Goal: Navigation & Orientation: Find specific page/section

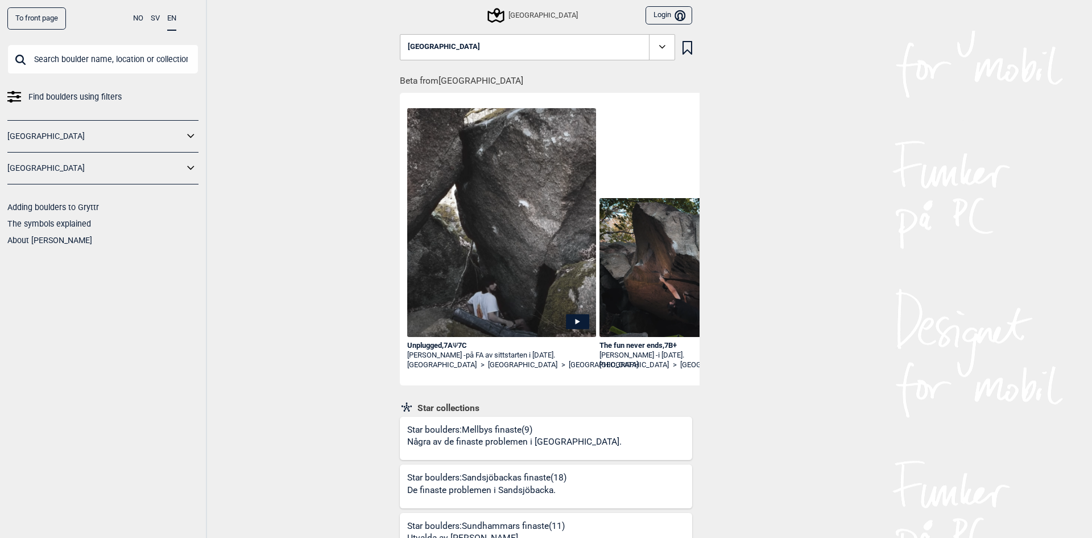
click at [189, 170] on icon at bounding box center [191, 168] width 15 height 16
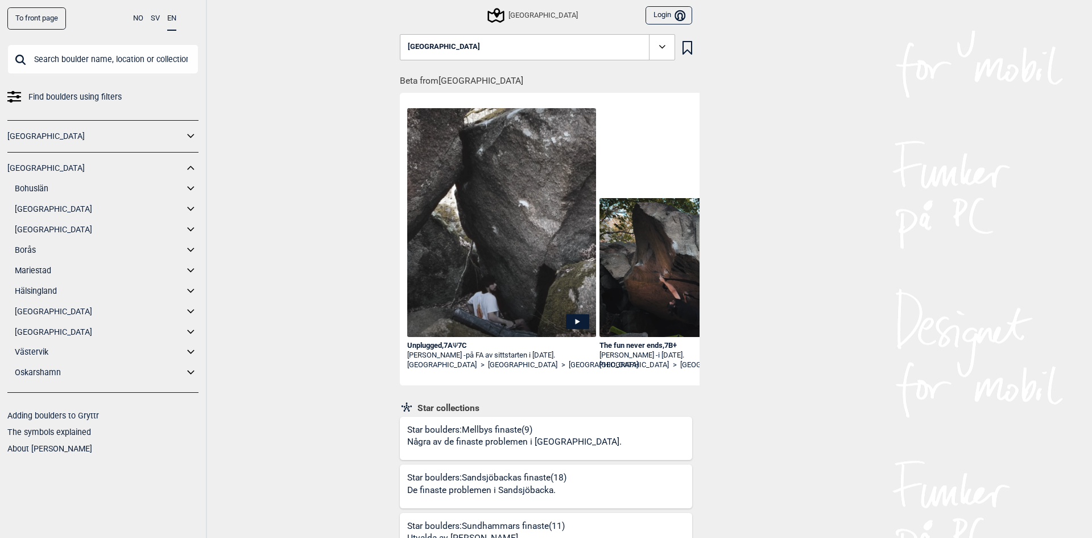
click at [52, 214] on link "[GEOGRAPHIC_DATA]" at bounding box center [99, 209] width 169 height 16
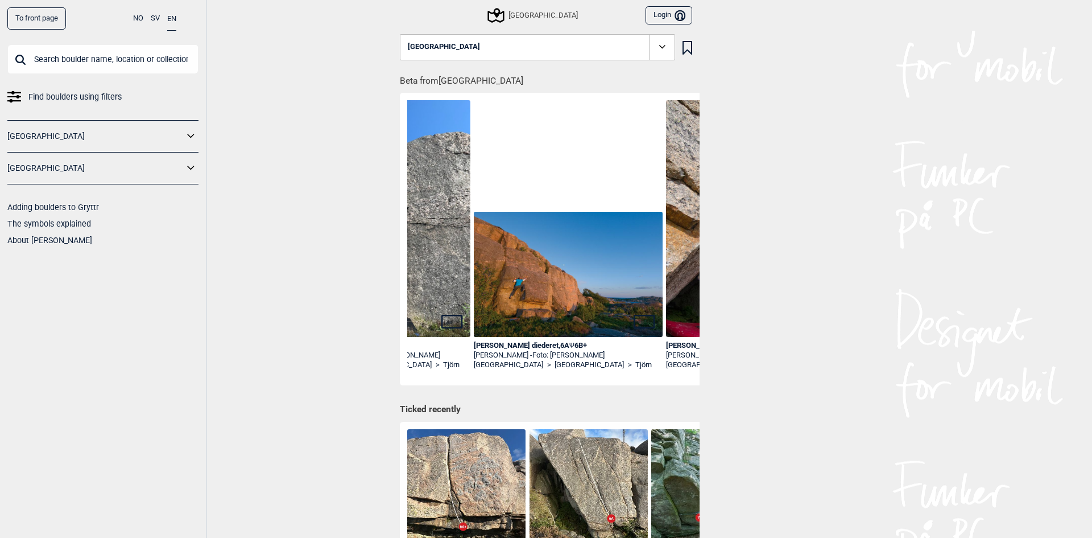
scroll to position [0, 350]
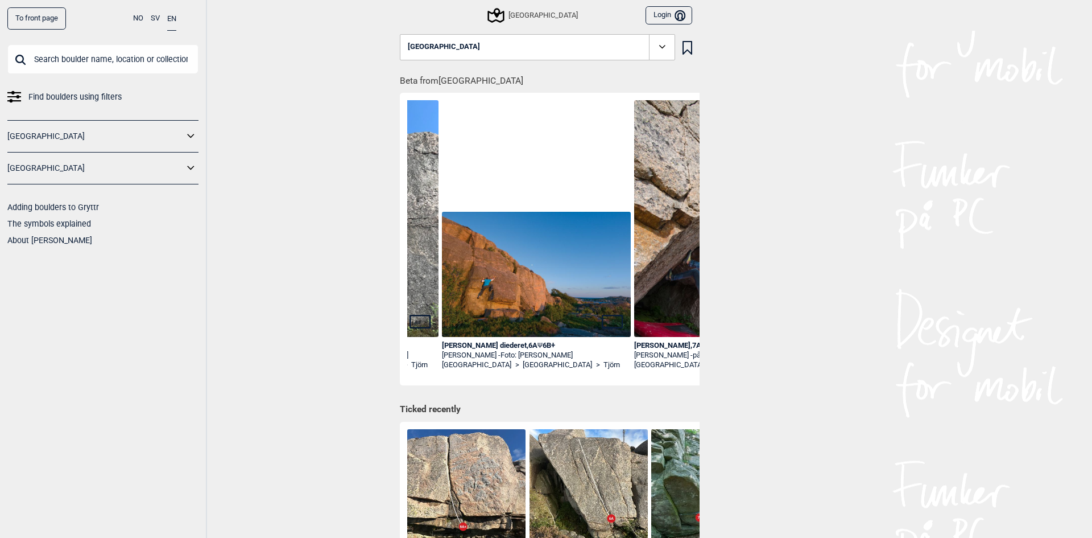
click at [190, 171] on icon at bounding box center [191, 168] width 15 height 16
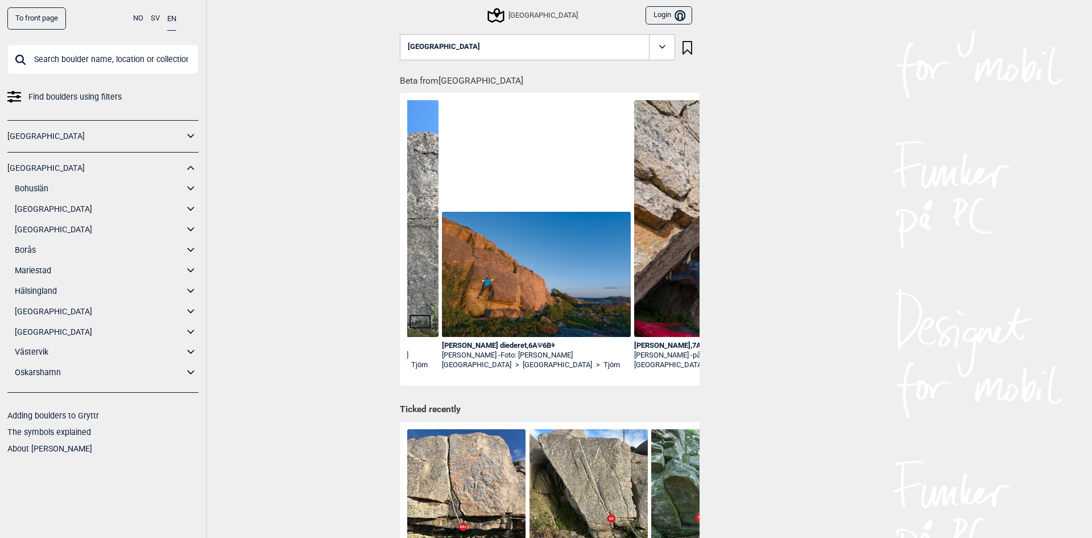
click at [39, 231] on link "[GEOGRAPHIC_DATA]" at bounding box center [99, 229] width 169 height 16
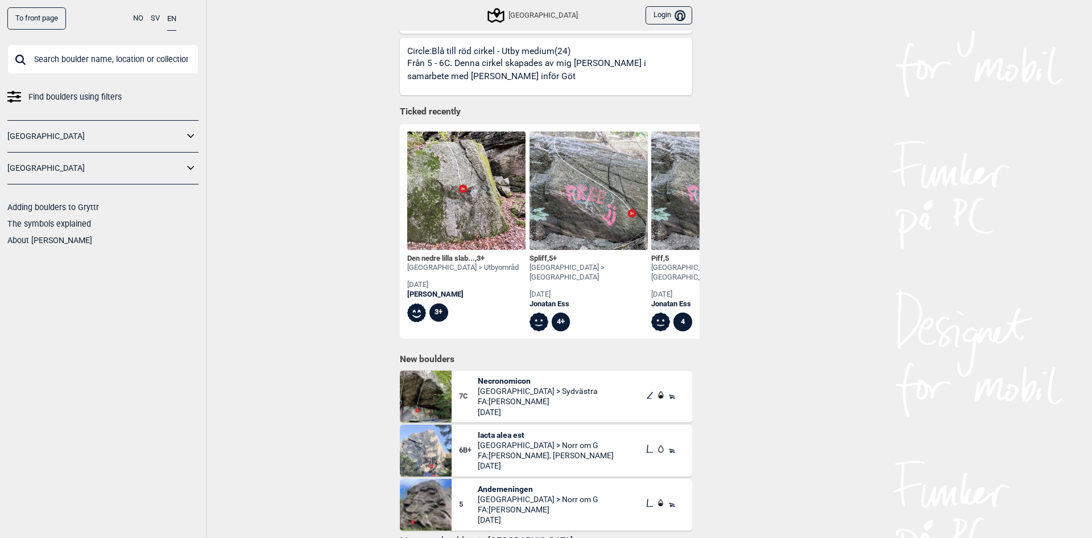
scroll to position [626, 0]
